Goal: Check status

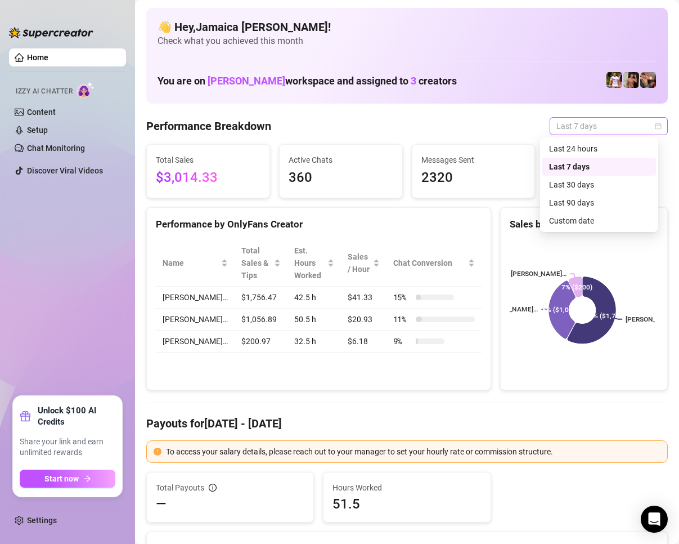
click at [579, 130] on span "Last 7 days" at bounding box center [609, 126] width 105 height 17
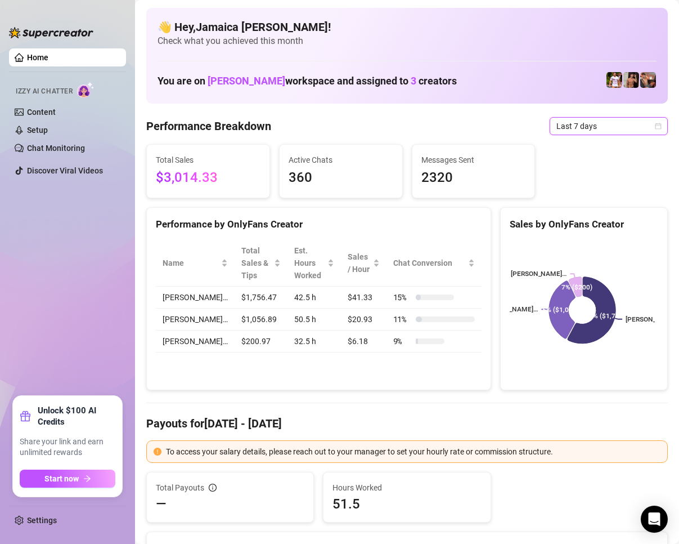
click at [598, 130] on span "Last 7 days" at bounding box center [609, 126] width 105 height 17
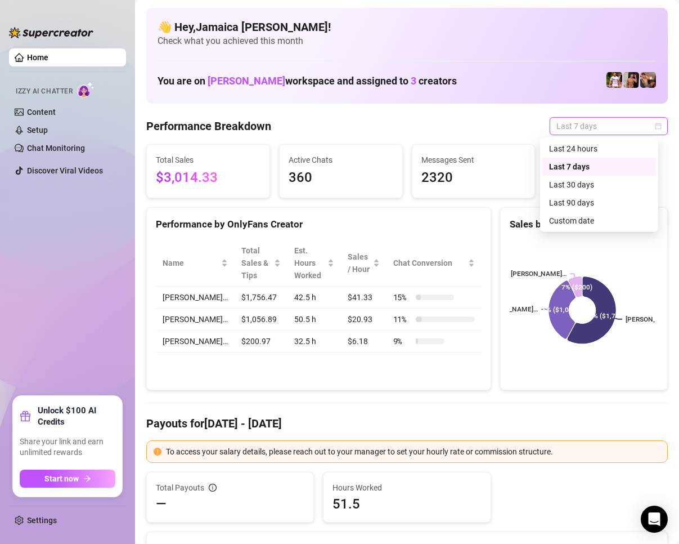
click at [598, 130] on span "Last 7 days" at bounding box center [609, 126] width 105 height 17
click at [606, 219] on div "Custom date" at bounding box center [599, 220] width 100 height 12
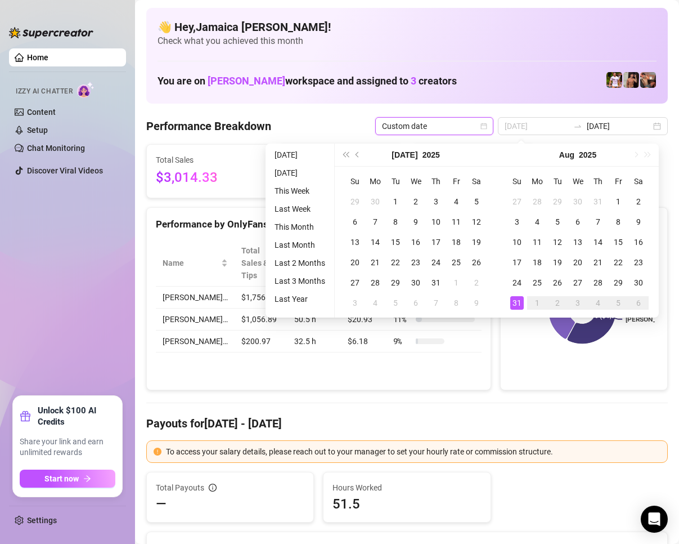
type input "[DATE]"
click at [517, 306] on div "31" at bounding box center [518, 303] width 14 height 14
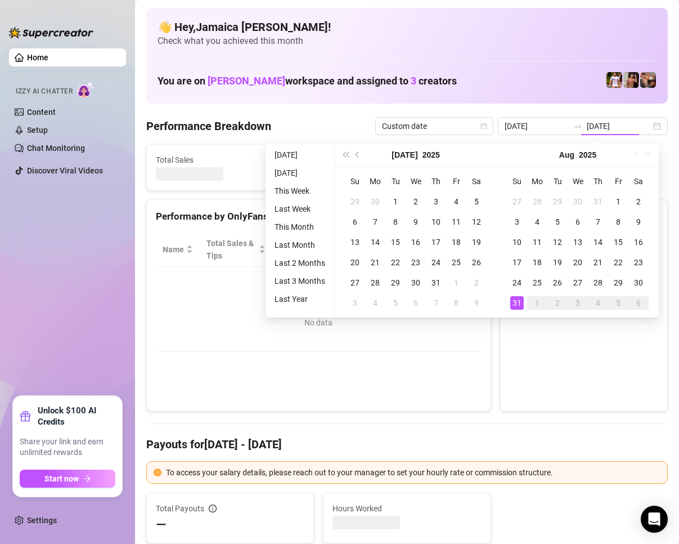
type input "[DATE]"
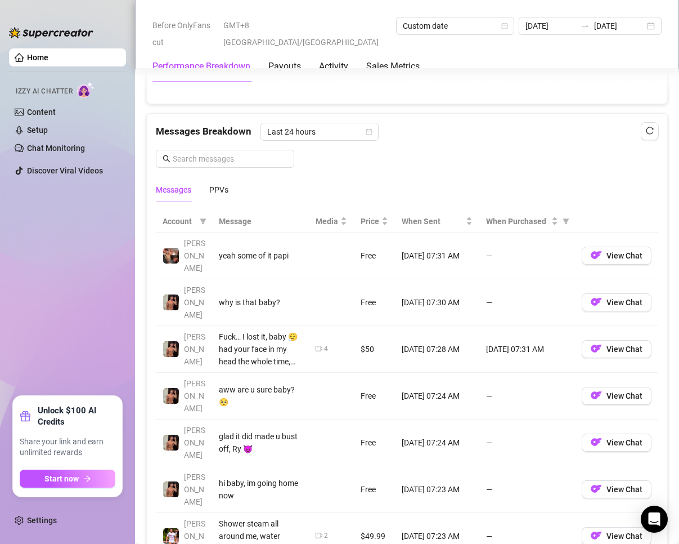
scroll to position [901, 0]
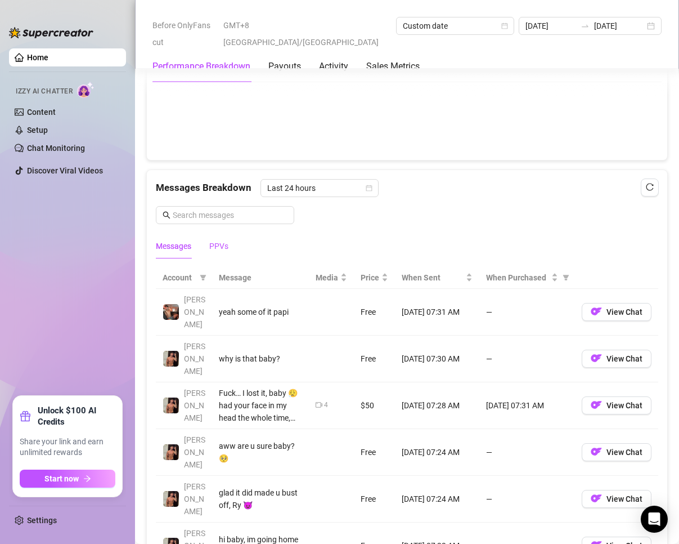
drag, startPoint x: 221, startPoint y: 257, endPoint x: 257, endPoint y: 262, distance: 36.3
click at [221, 252] on div "PPVs" at bounding box center [218, 246] width 19 height 12
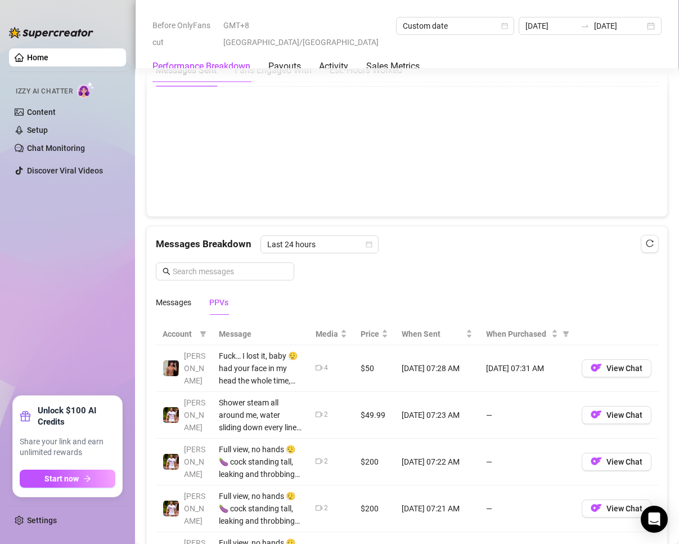
scroll to position [619, 0]
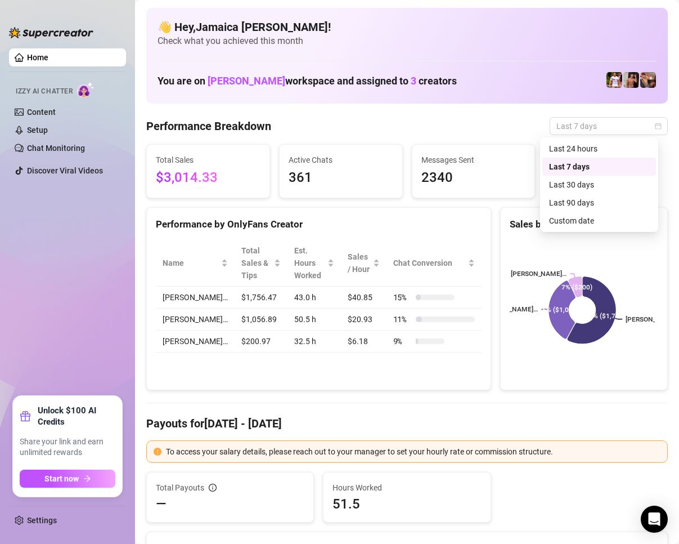
drag, startPoint x: 578, startPoint y: 129, endPoint x: 581, endPoint y: 138, distance: 9.6
click at [578, 130] on span "Last 7 days" at bounding box center [609, 126] width 105 height 17
click at [612, 223] on div "Custom date" at bounding box center [599, 220] width 100 height 12
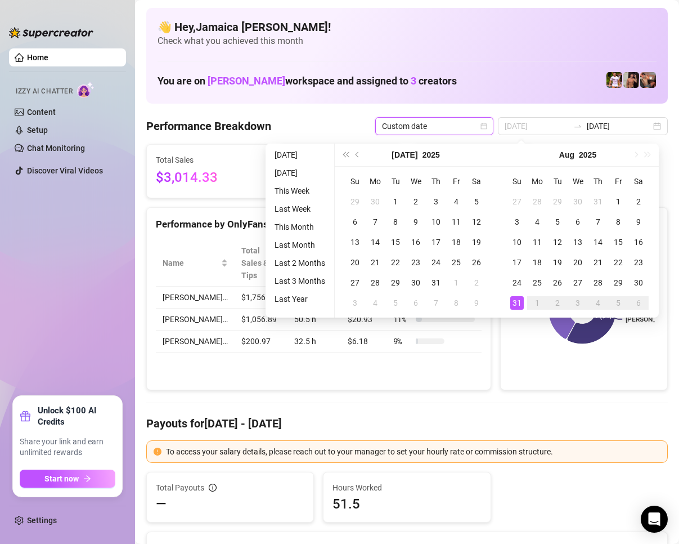
click at [516, 309] on div "31" at bounding box center [518, 303] width 14 height 14
click at [516, 306] on div "31" at bounding box center [518, 303] width 14 height 14
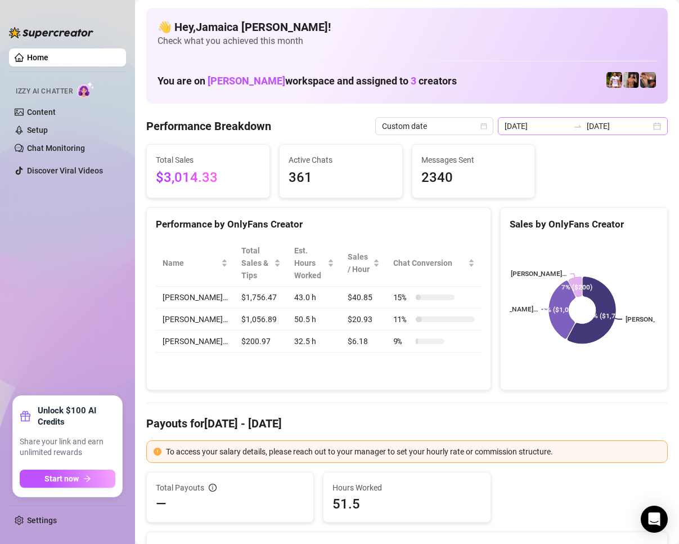
click at [543, 133] on div "2025-08-24 2025-08-31" at bounding box center [583, 126] width 170 height 18
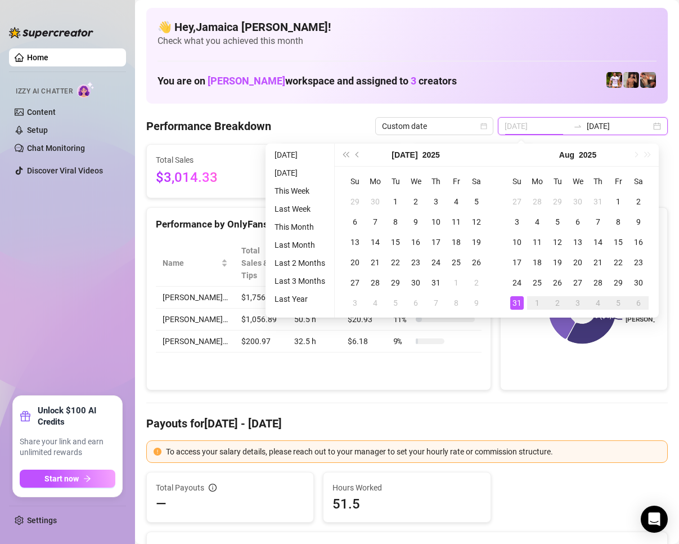
type input "[DATE]"
click at [516, 304] on div "31" at bounding box center [518, 303] width 14 height 14
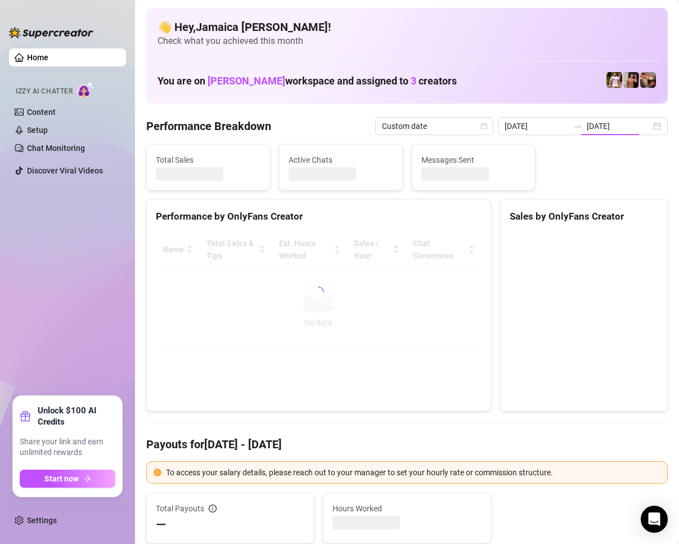
type input "[DATE]"
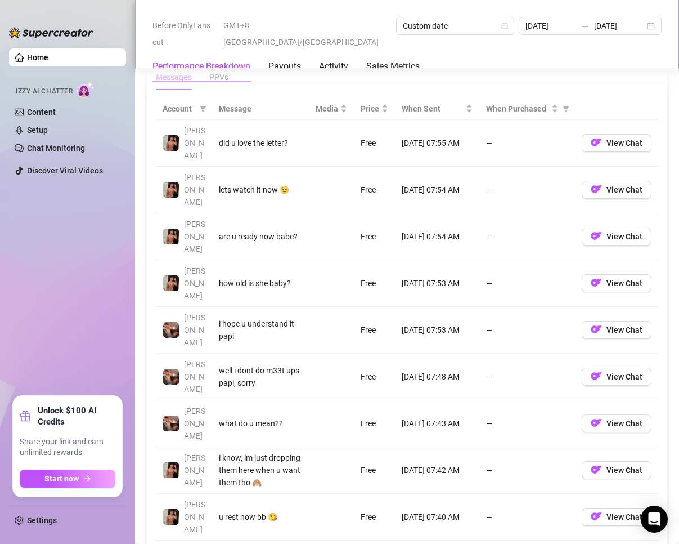
scroll to position [901, 0]
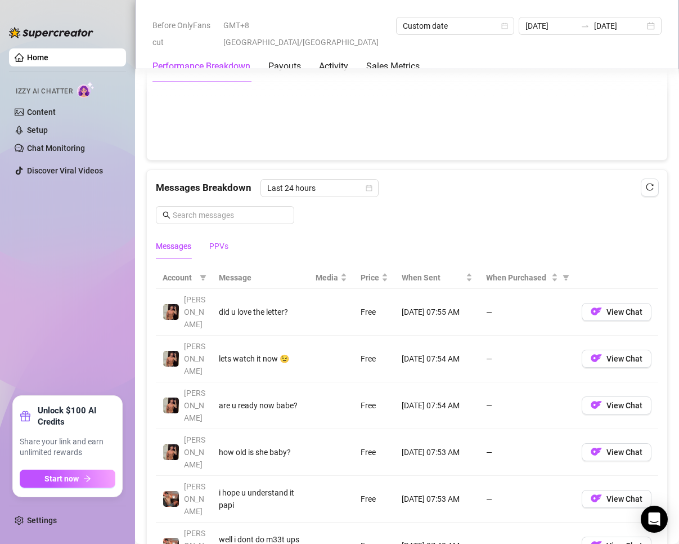
drag, startPoint x: 222, startPoint y: 260, endPoint x: 255, endPoint y: 299, distance: 51.1
click at [222, 252] on div "PPVs" at bounding box center [218, 246] width 19 height 12
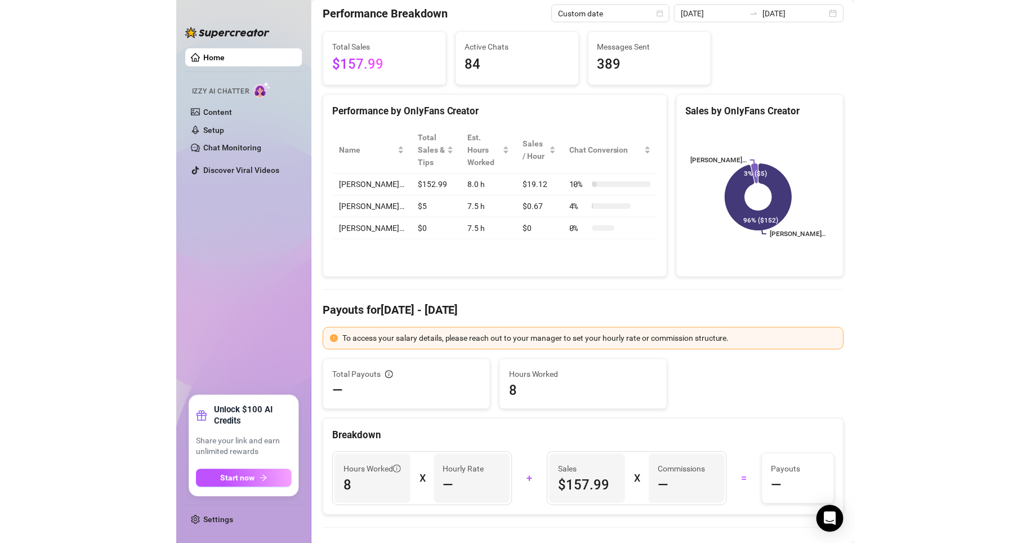
scroll to position [0, 0]
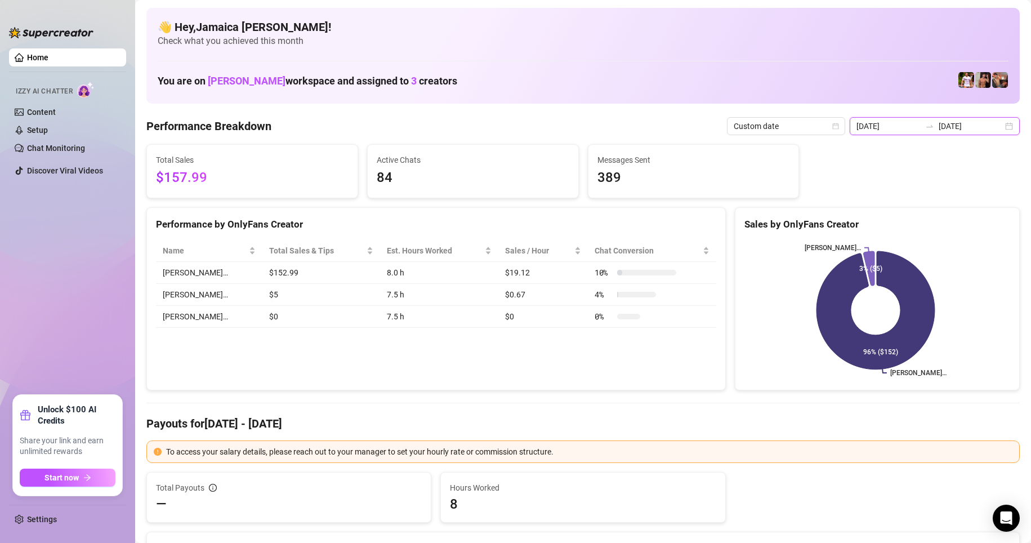
click at [679, 120] on input "[DATE]" at bounding box center [888, 126] width 64 height 12
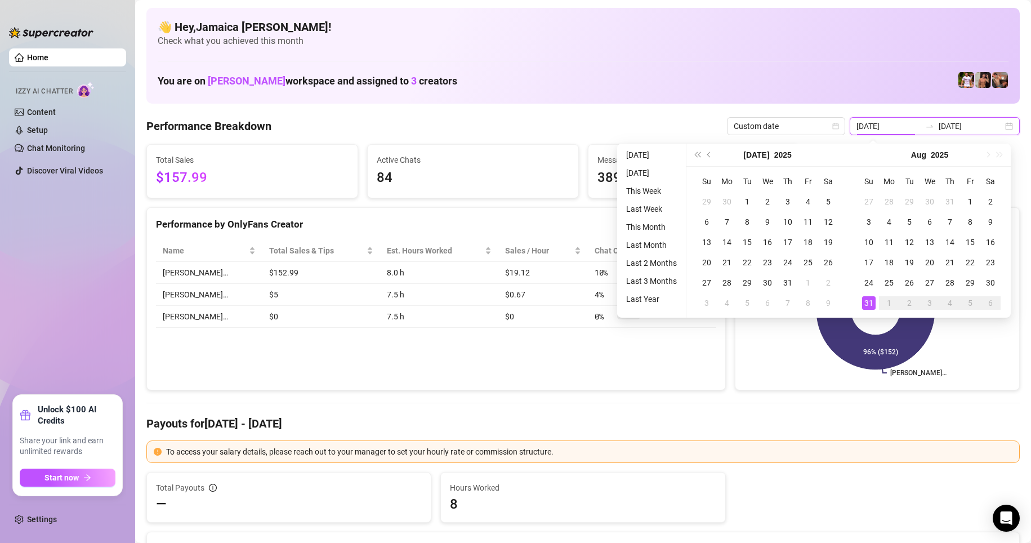
click at [679, 130] on input "[DATE]" at bounding box center [888, 126] width 64 height 12
type input "2025-08-01"
click at [679, 202] on div "1" at bounding box center [970, 202] width 14 height 14
type input "[DATE]"
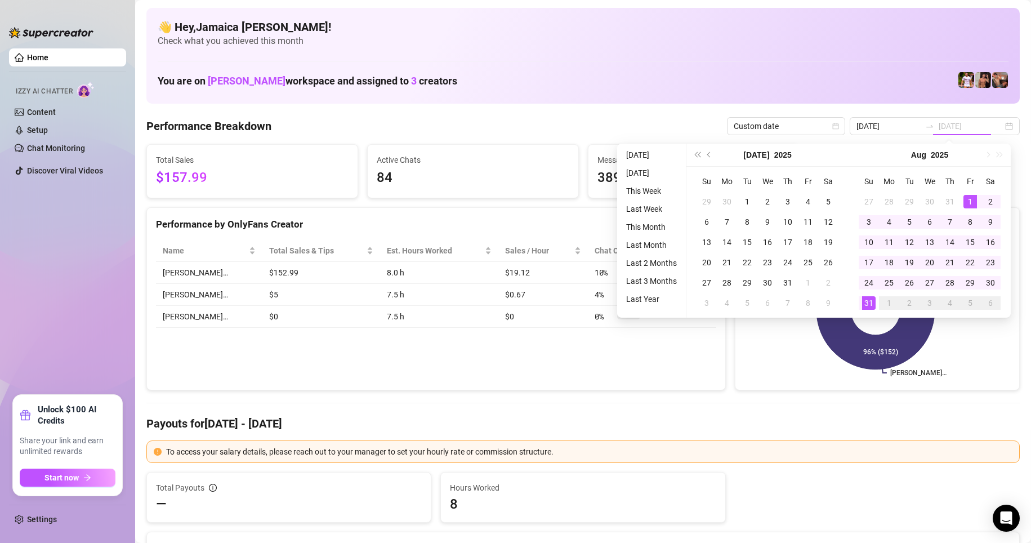
click at [679, 298] on div "31" at bounding box center [869, 303] width 14 height 14
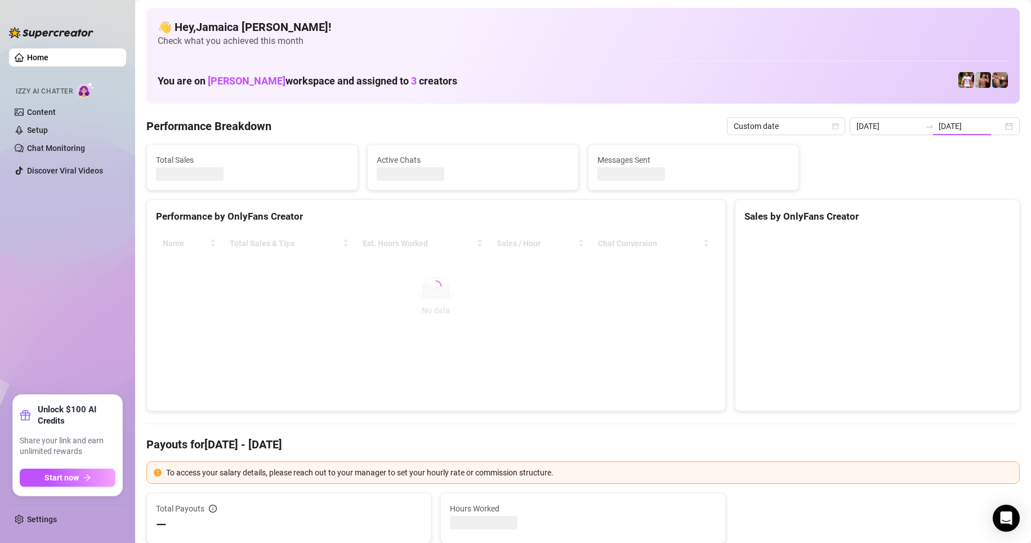
type input "2025-08-01"
